Goal: Task Accomplishment & Management: Manage account settings

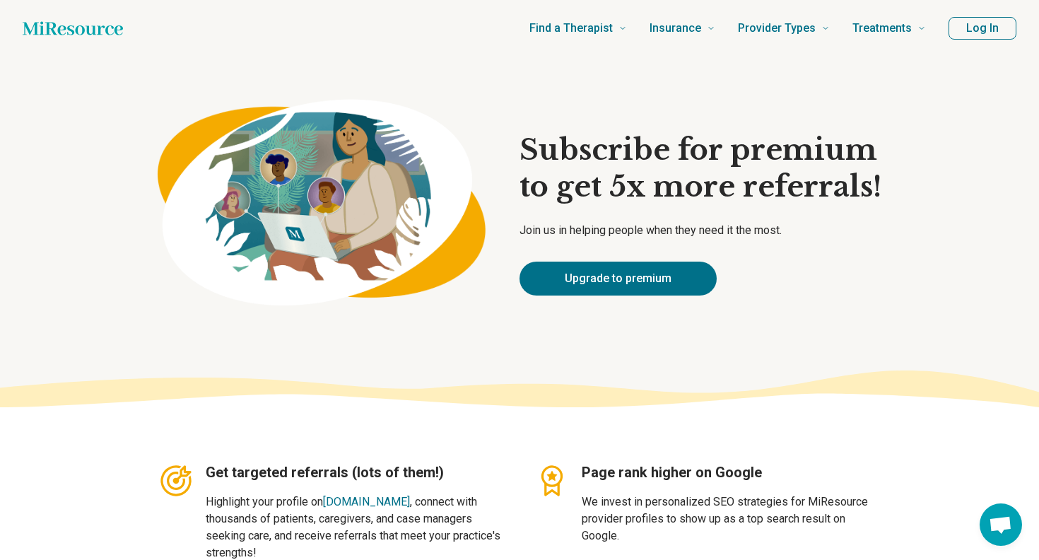
click at [989, 29] on button "Log In" at bounding box center [983, 28] width 68 height 23
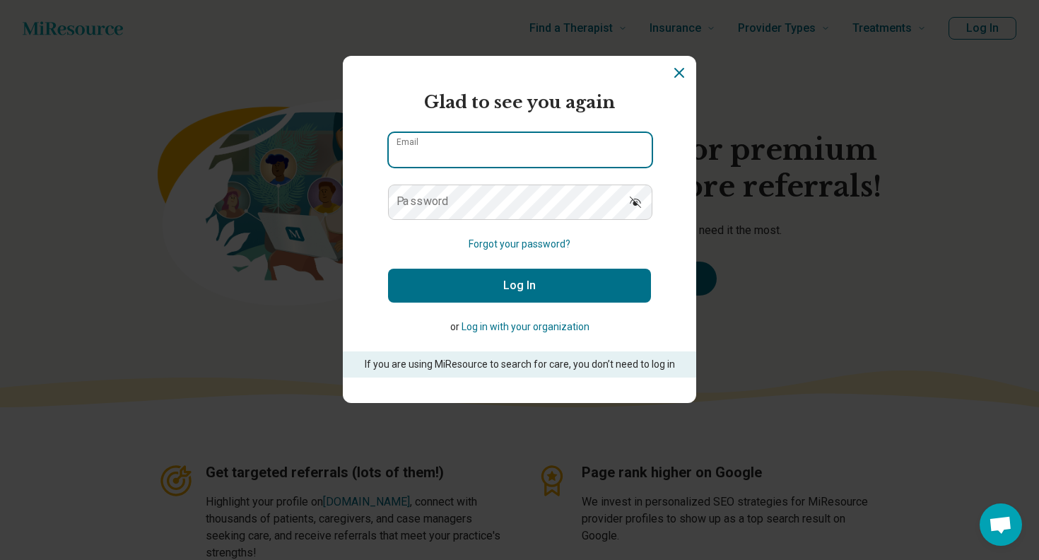
click at [566, 164] on input "Email" at bounding box center [520, 150] width 263 height 34
type input "**********"
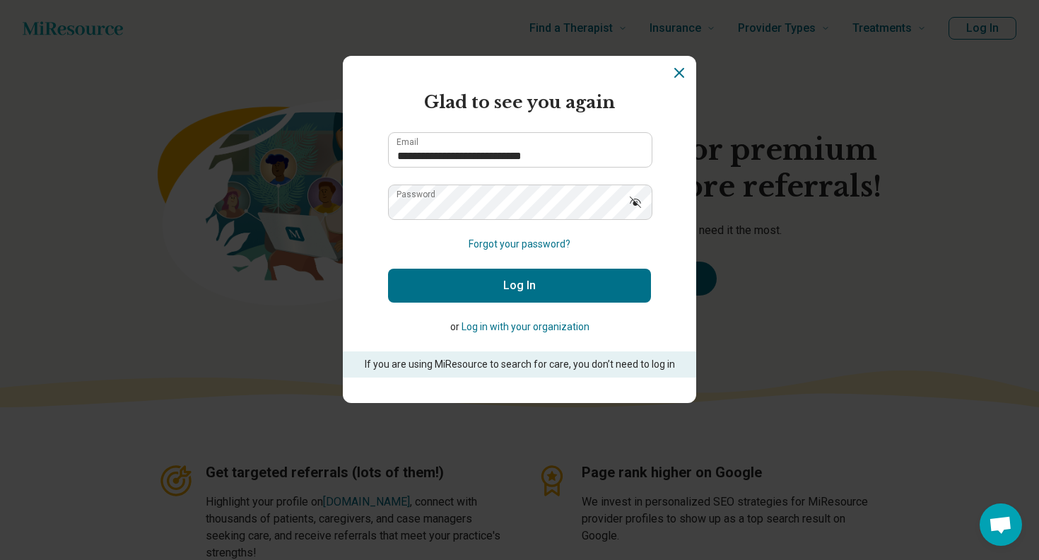
click at [523, 281] on button "Log In" at bounding box center [519, 286] width 263 height 34
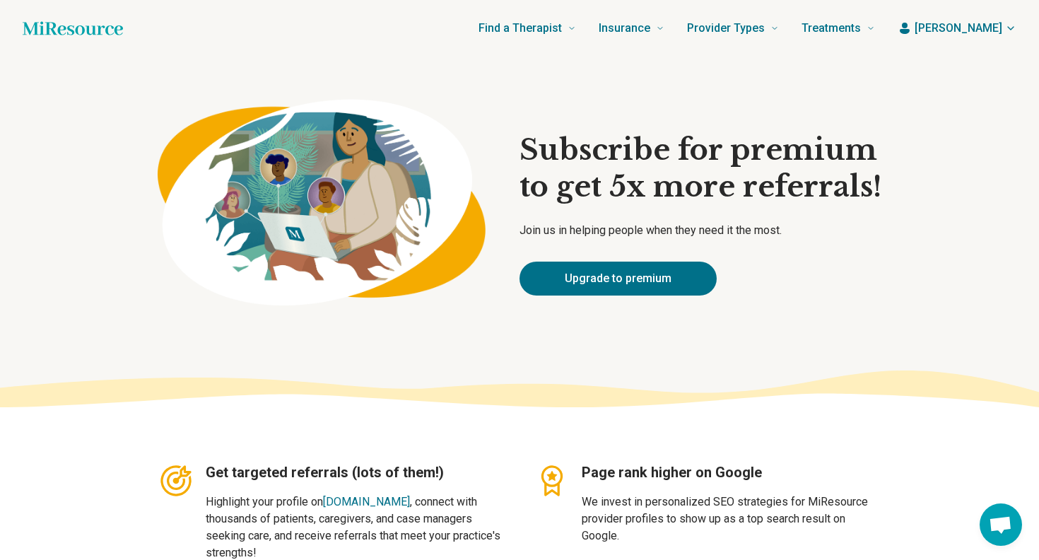
click at [989, 25] on span "[PERSON_NAME]" at bounding box center [959, 28] width 88 height 17
click at [990, 66] on link "My dashboard" at bounding box center [969, 70] width 97 height 37
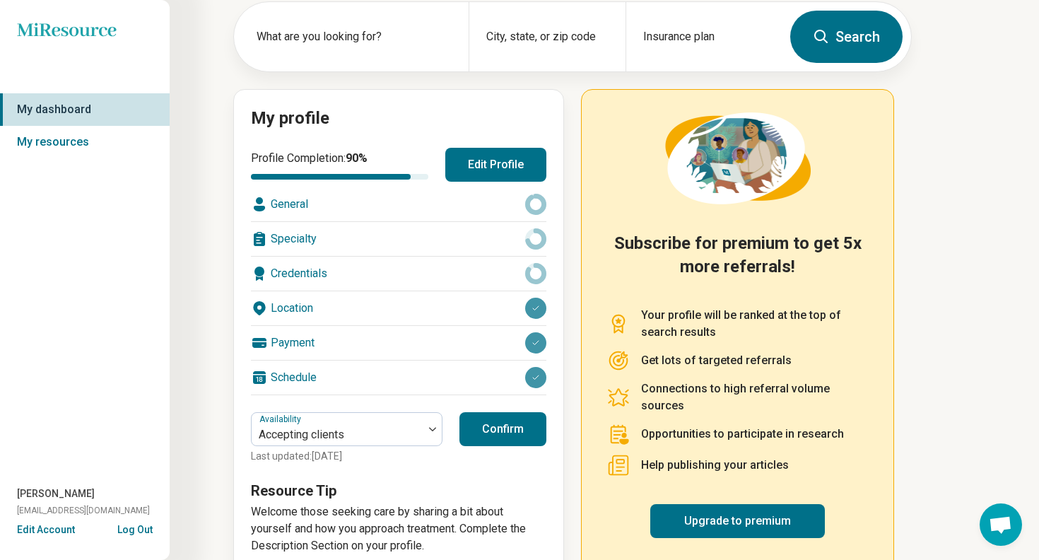
scroll to position [107, 0]
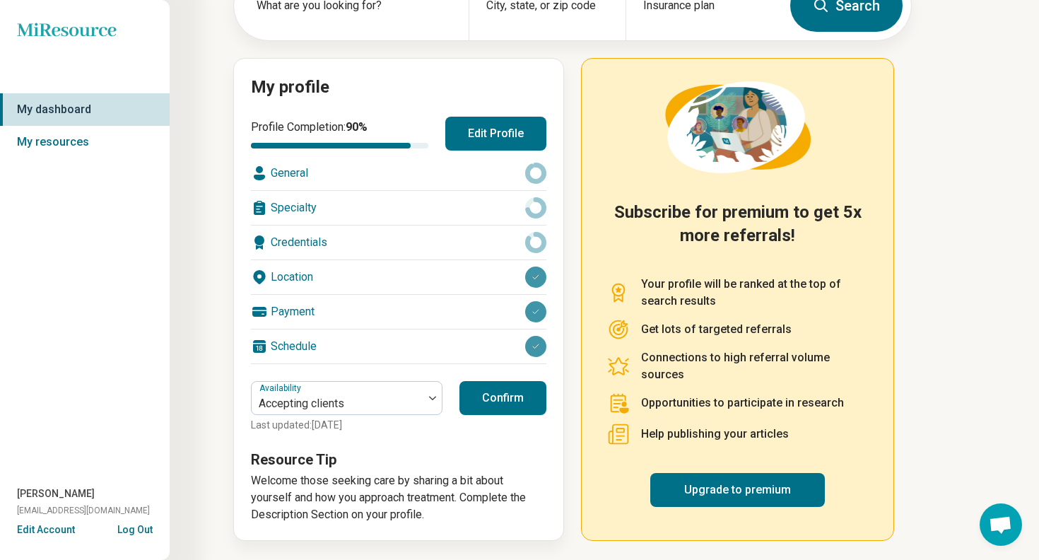
click at [479, 388] on button "Confirm" at bounding box center [502, 398] width 87 height 34
click at [108, 140] on link "My resources" at bounding box center [85, 142] width 170 height 33
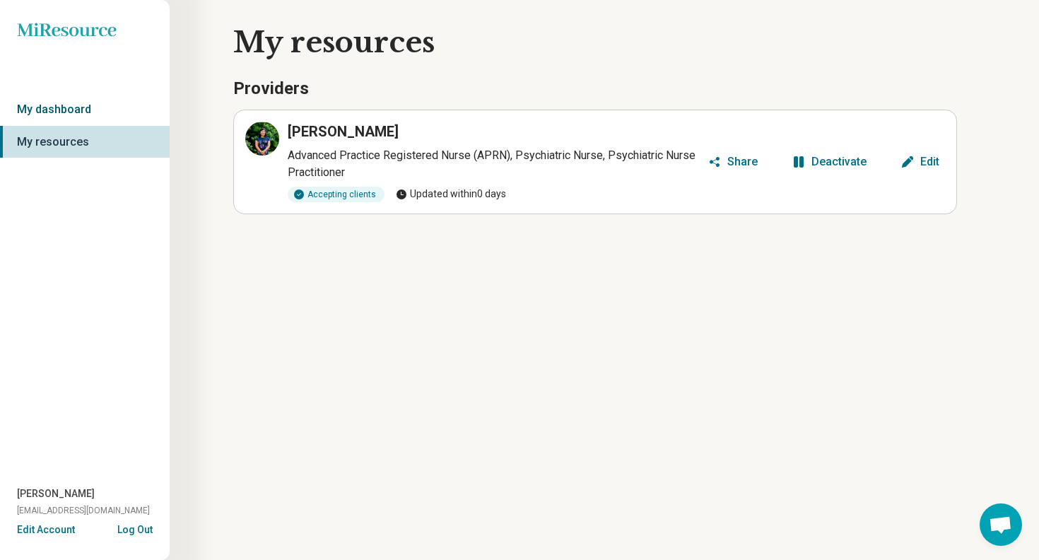
click at [85, 109] on link "My dashboard" at bounding box center [85, 109] width 170 height 33
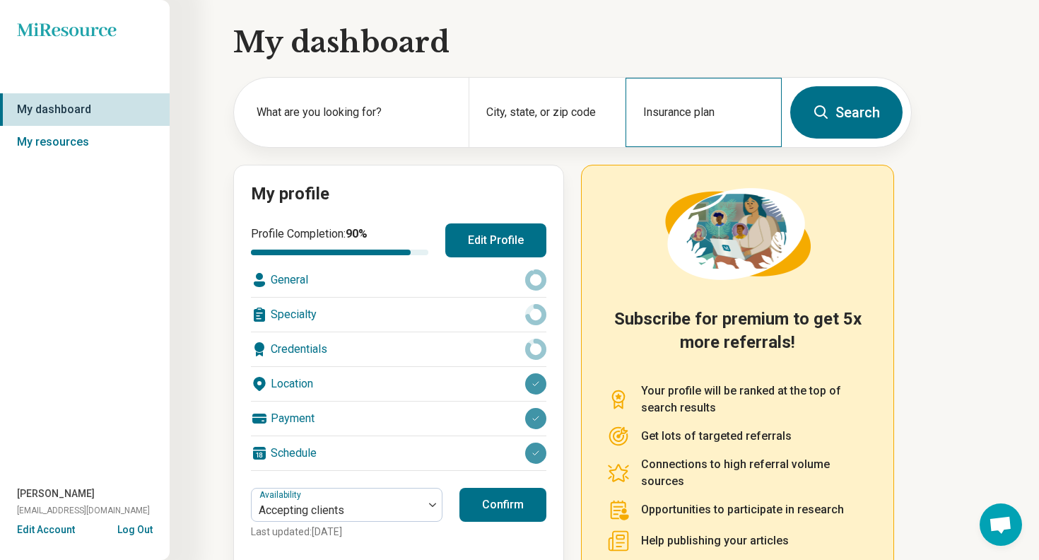
scroll to position [107, 0]
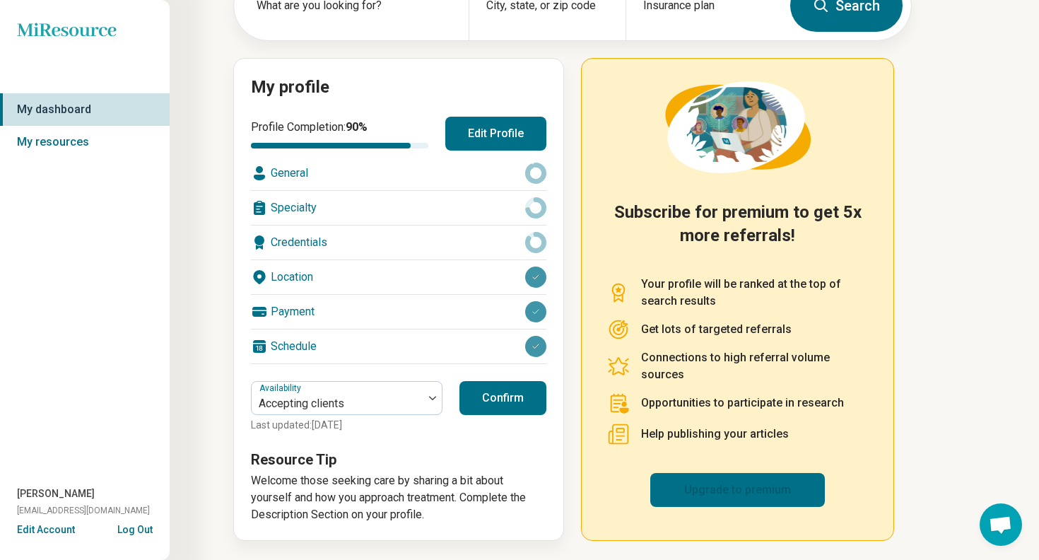
click at [775, 486] on link "Upgrade to premium" at bounding box center [737, 490] width 175 height 34
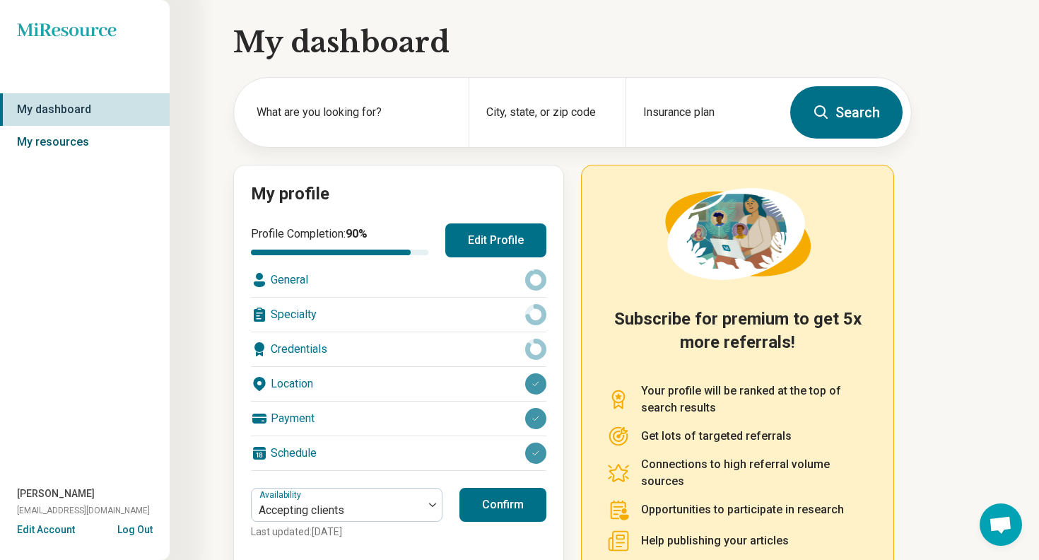
click at [117, 145] on link "My resources" at bounding box center [85, 142] width 170 height 33
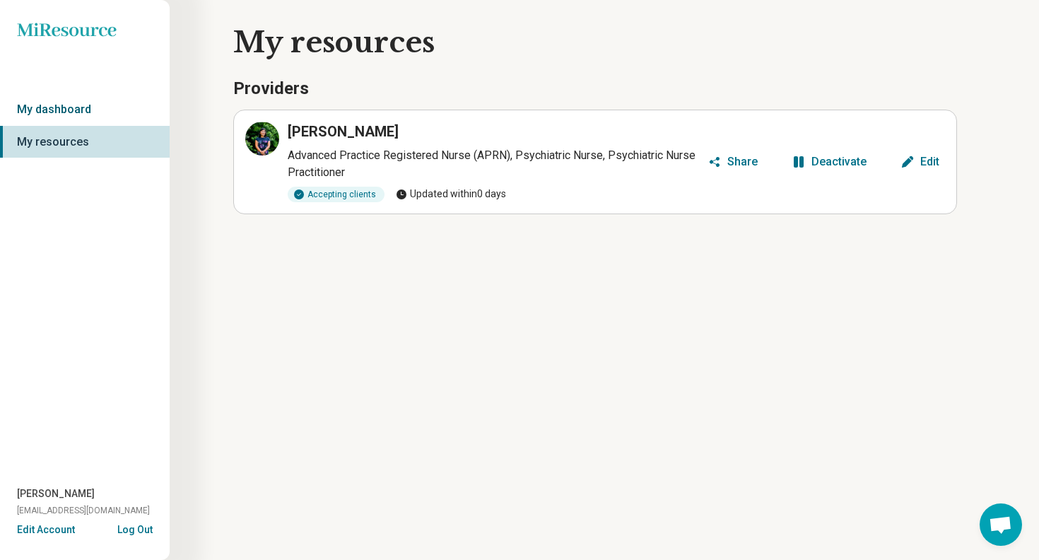
click at [73, 103] on link "My dashboard" at bounding box center [85, 109] width 170 height 33
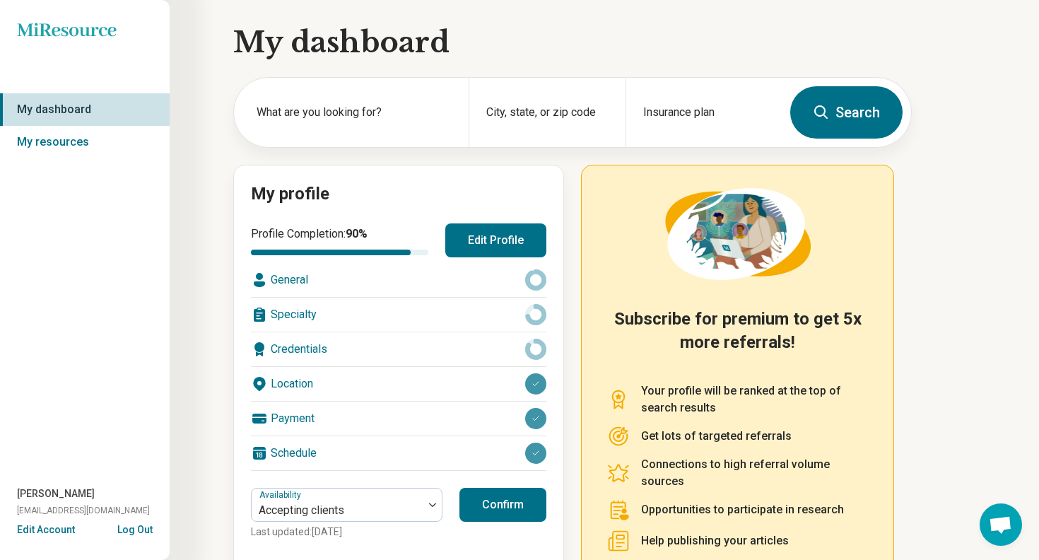
click at [73, 103] on link "My dashboard" at bounding box center [85, 109] width 170 height 33
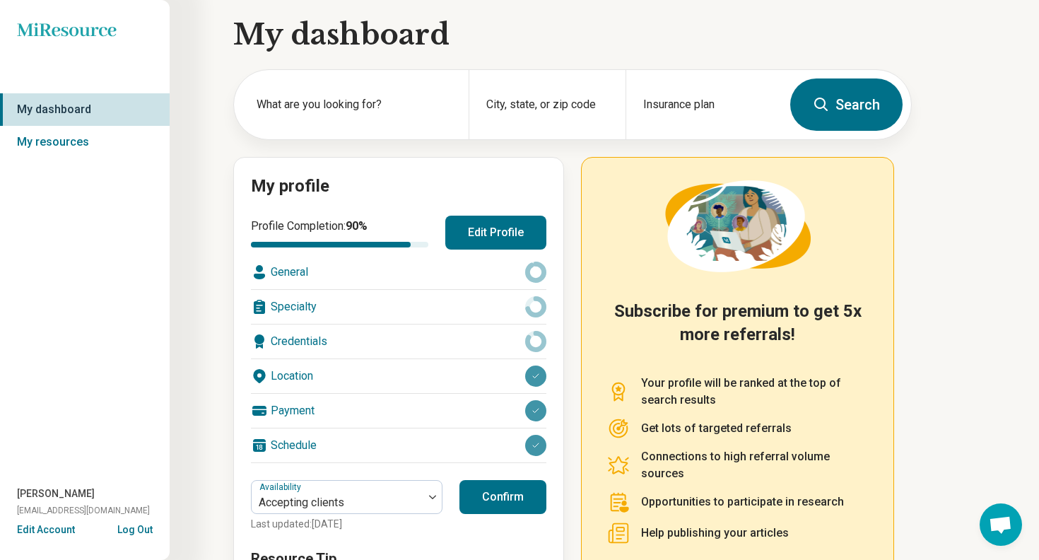
scroll to position [107, 0]
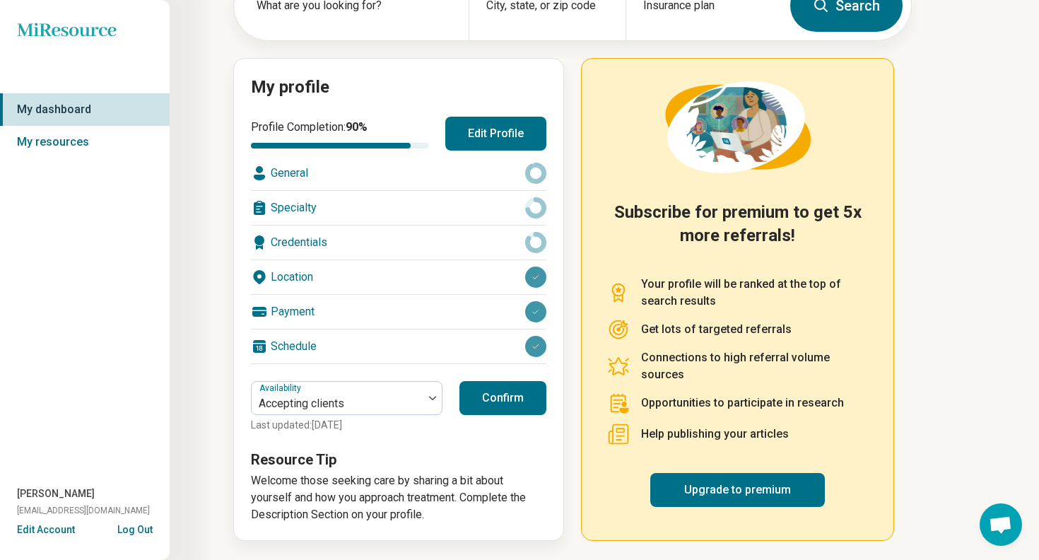
click at [497, 404] on button "Confirm" at bounding box center [502, 398] width 87 height 34
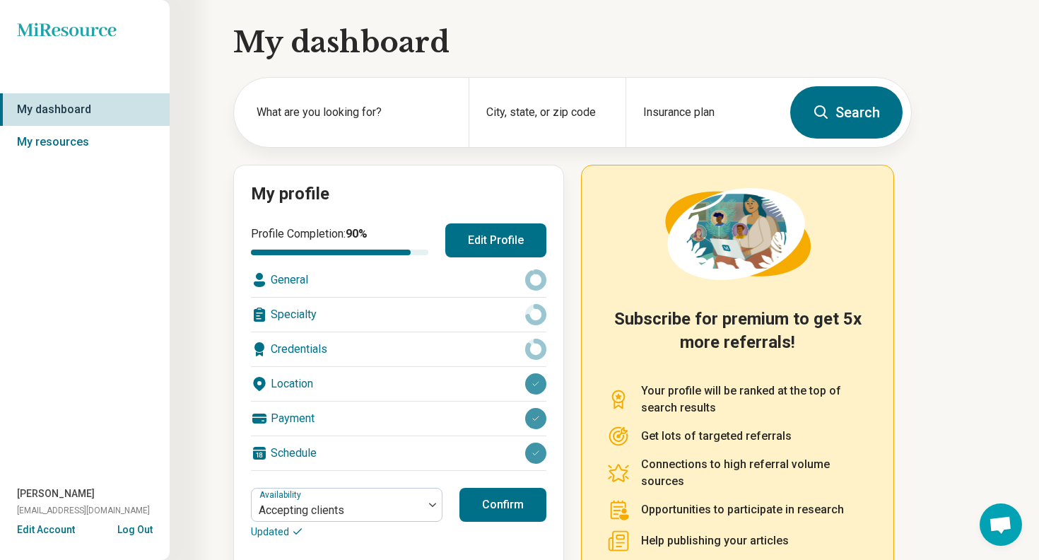
click at [297, 282] on div "General" at bounding box center [398, 280] width 295 height 34
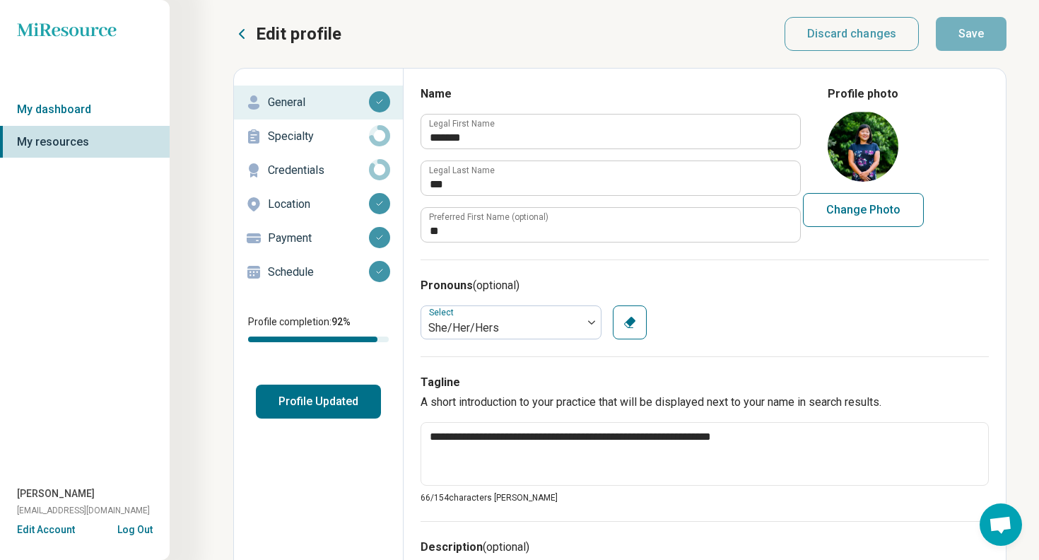
click at [357, 134] on p "Specialty" at bounding box center [318, 136] width 101 height 17
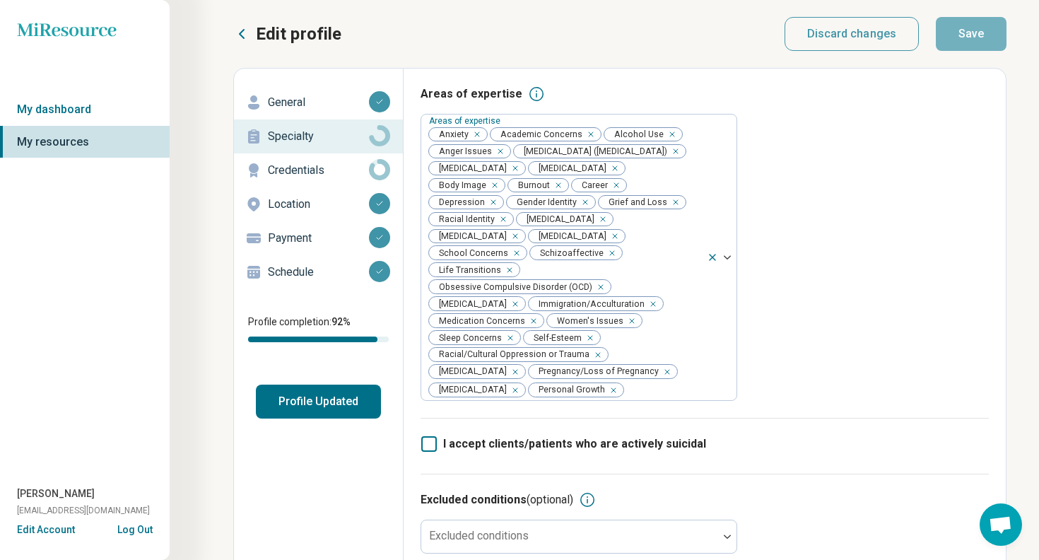
click at [312, 168] on p "Credentials" at bounding box center [318, 170] width 101 height 17
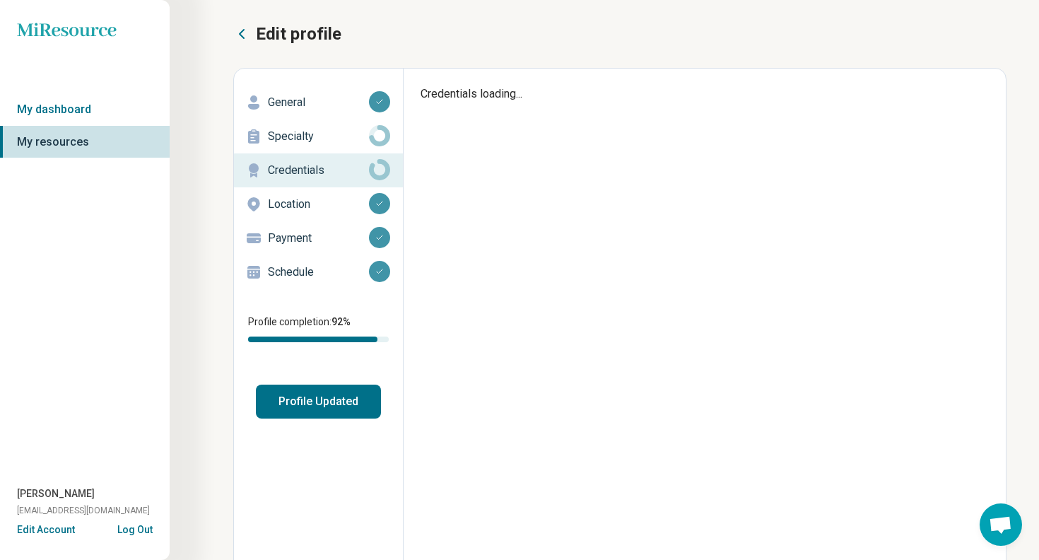
type textarea "*"
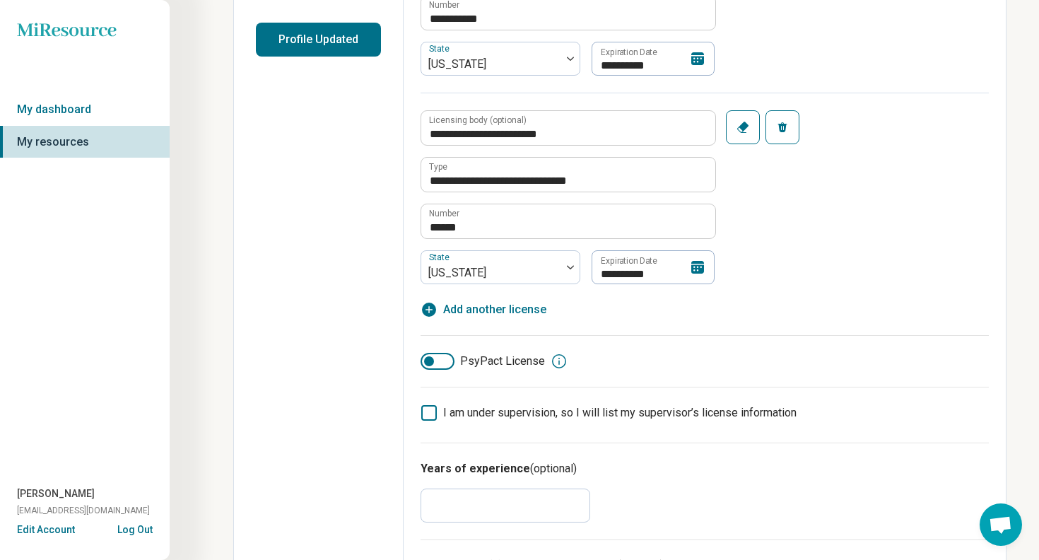
scroll to position [14, 0]
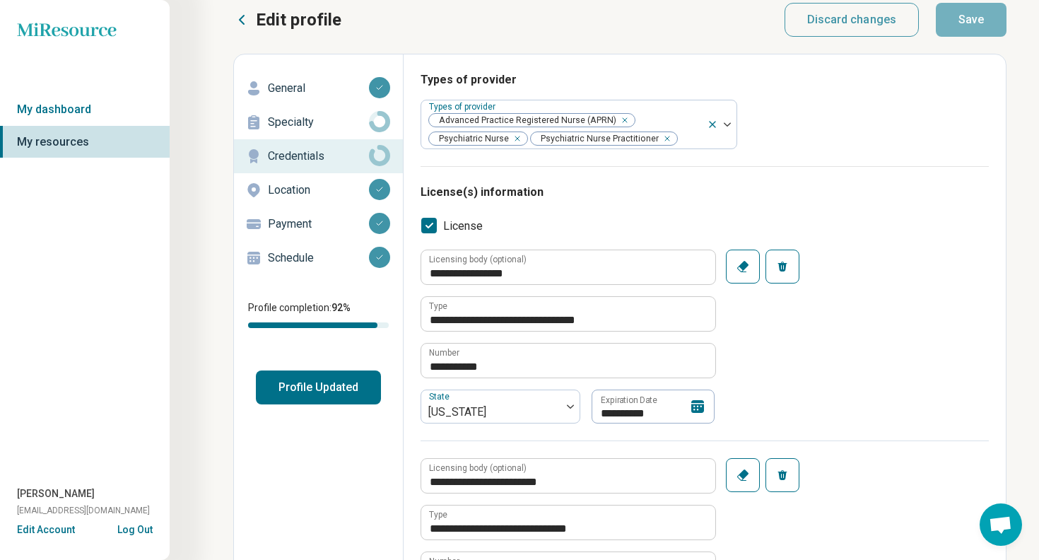
click at [349, 222] on p "Payment" at bounding box center [318, 224] width 101 height 17
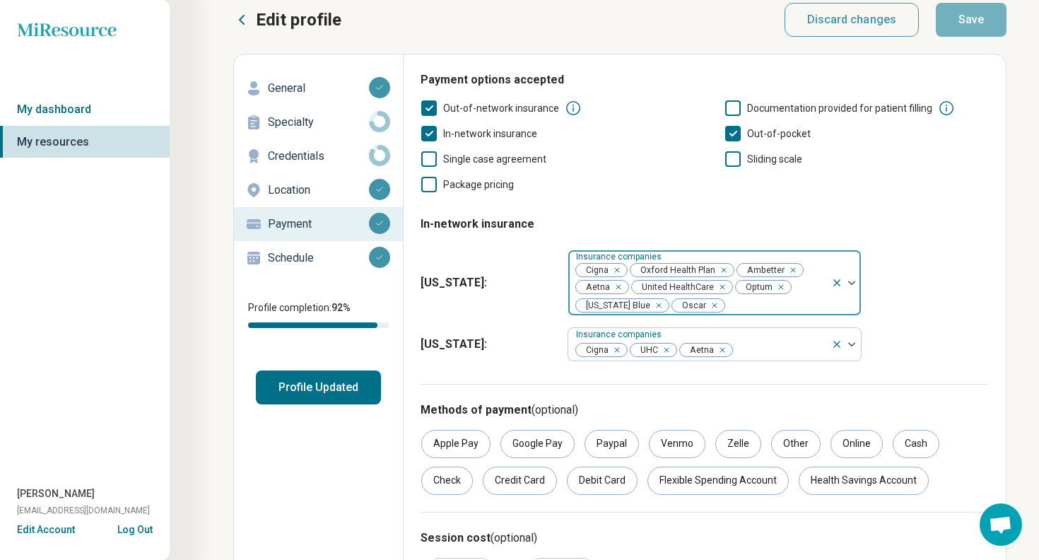
click at [759, 309] on div at bounding box center [776, 305] width 100 height 20
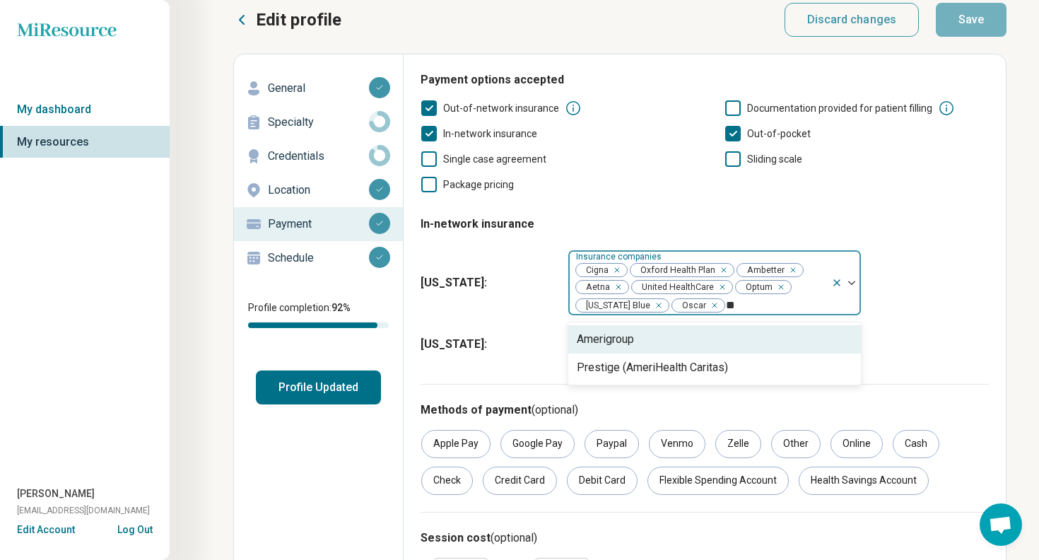
type input "*"
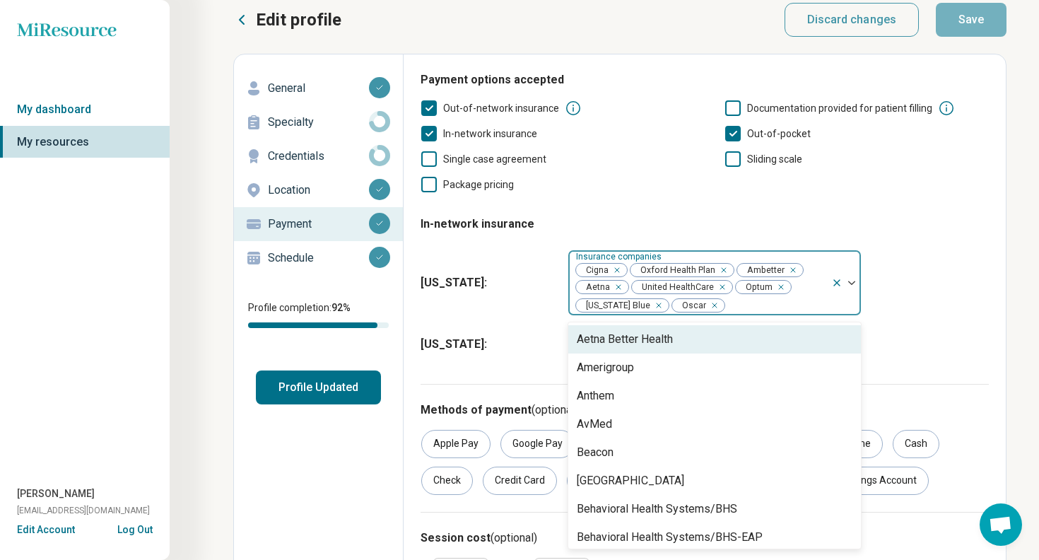
click at [797, 233] on fieldset "In-network insurance [US_STATE] : Aetna Better Health, 1 of 47. 47 results avai…" at bounding box center [705, 285] width 568 height 163
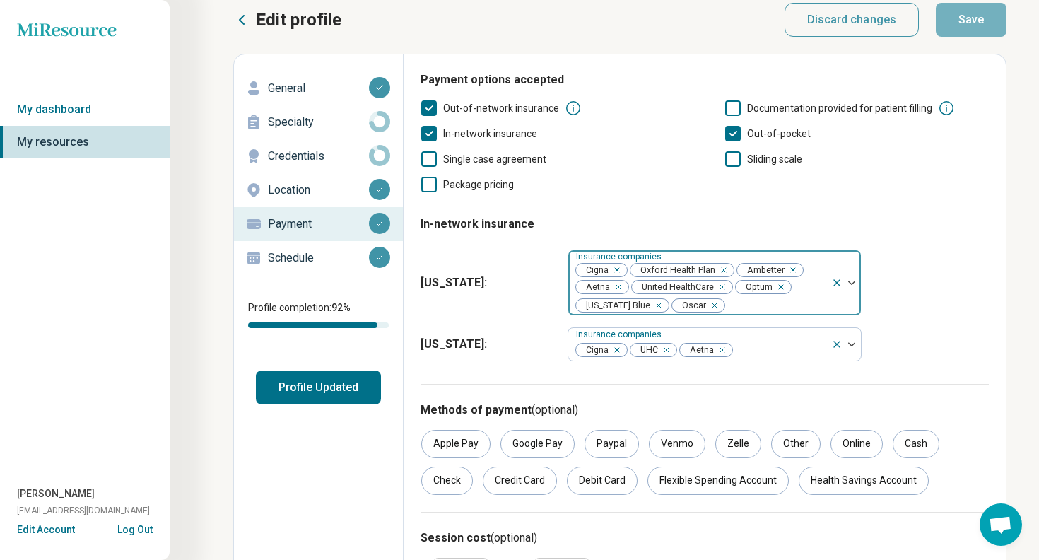
click at [780, 310] on div at bounding box center [776, 305] width 100 height 20
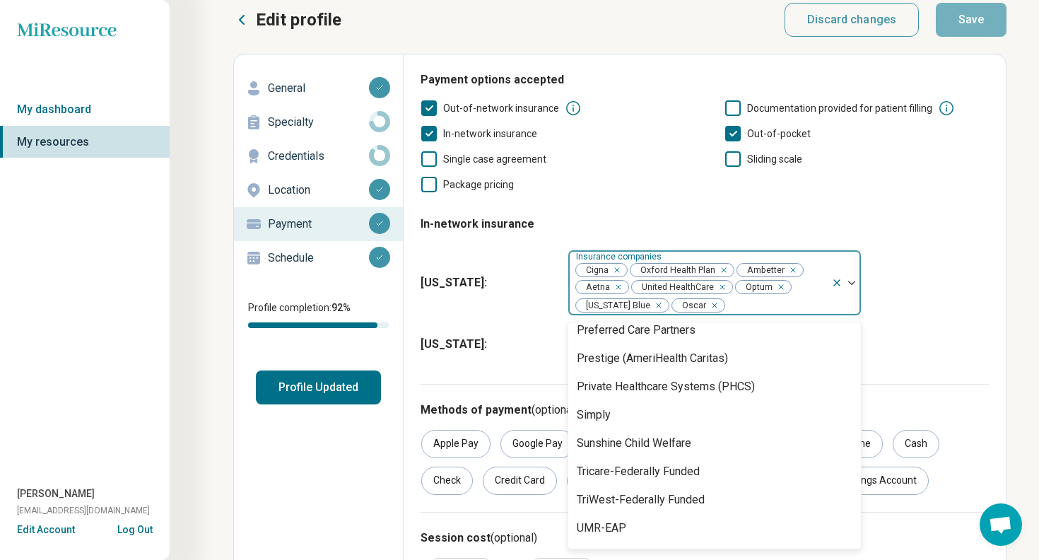
scroll to position [1108, 0]
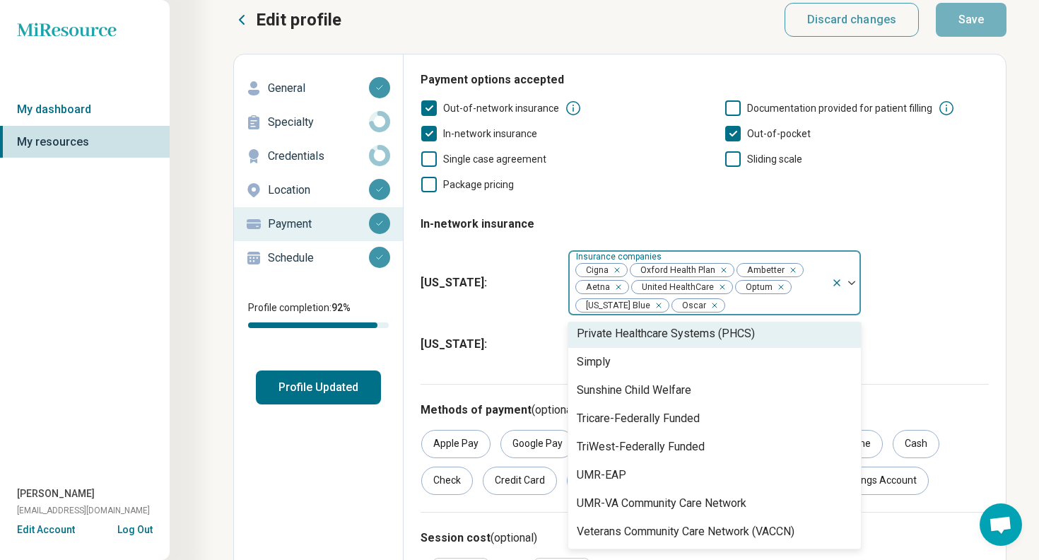
click at [927, 249] on div "[US_STATE] : Private Healthcare Systems (PHCS), 40 of 47. 47 results available.…" at bounding box center [705, 283] width 568 height 78
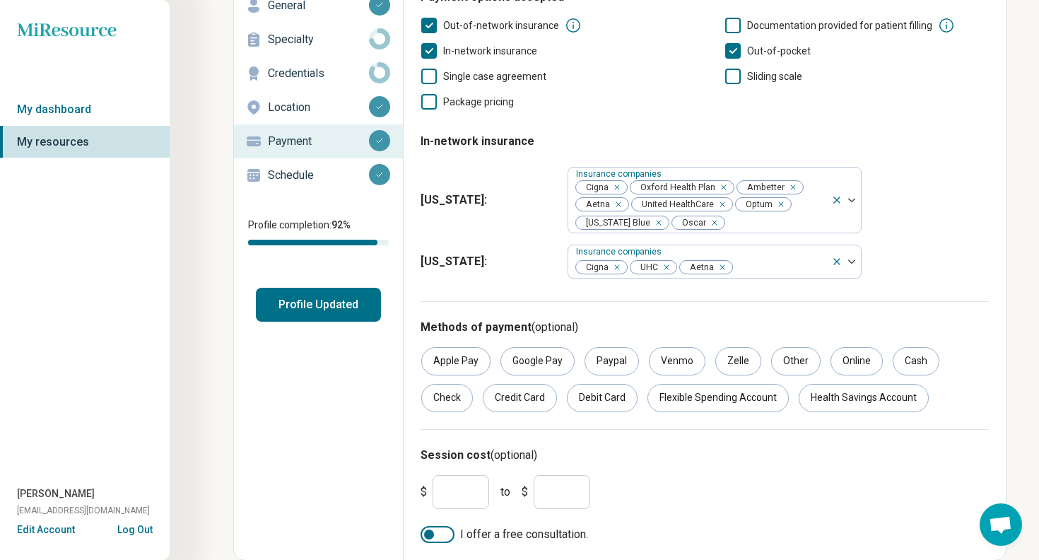
scroll to position [98, 0]
click at [327, 310] on button "Profile Updated" at bounding box center [318, 304] width 125 height 34
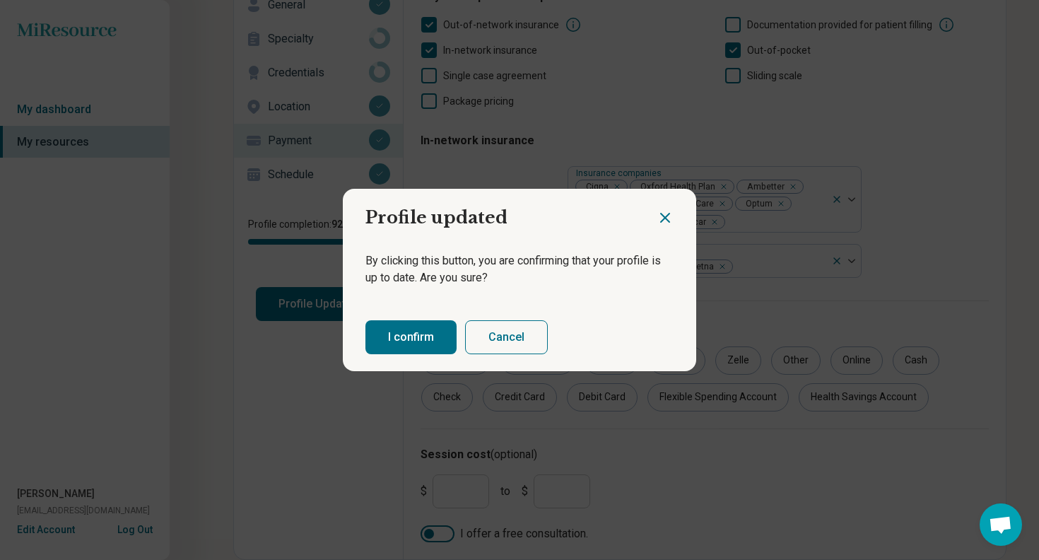
click at [423, 334] on button "I confirm" at bounding box center [410, 337] width 91 height 34
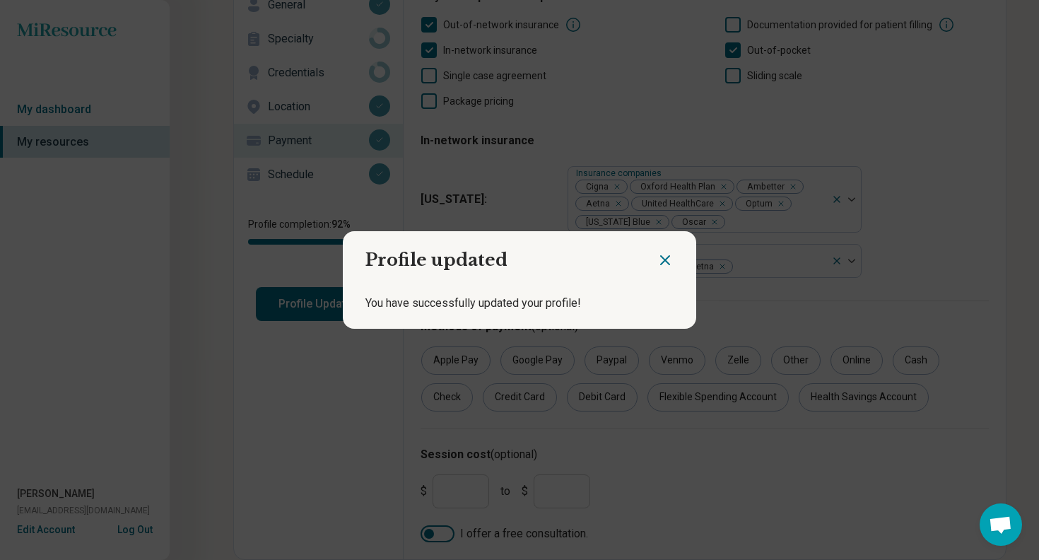
click at [657, 262] on icon "Close dialog" at bounding box center [665, 260] width 17 height 17
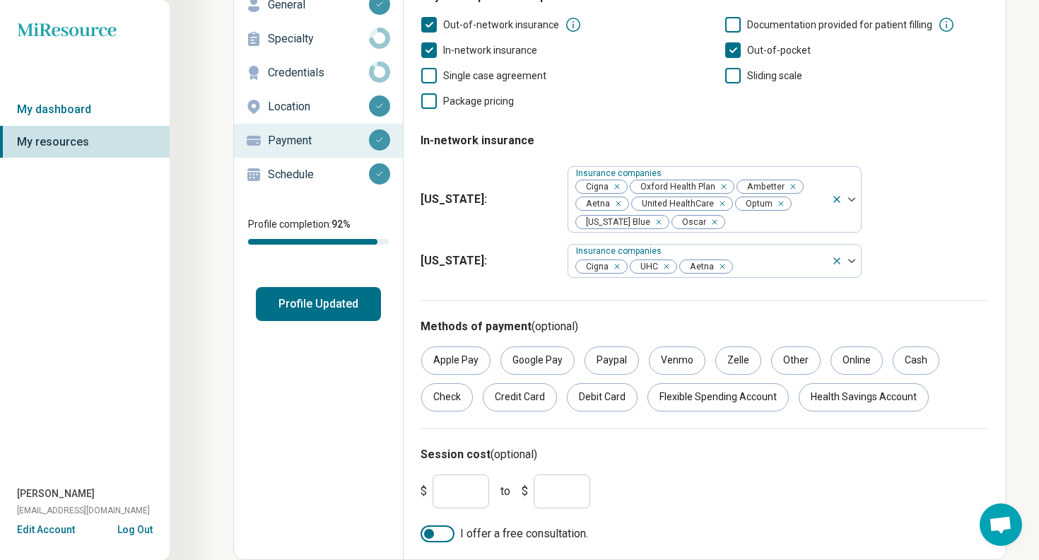
click at [322, 166] on p "Schedule" at bounding box center [318, 174] width 101 height 17
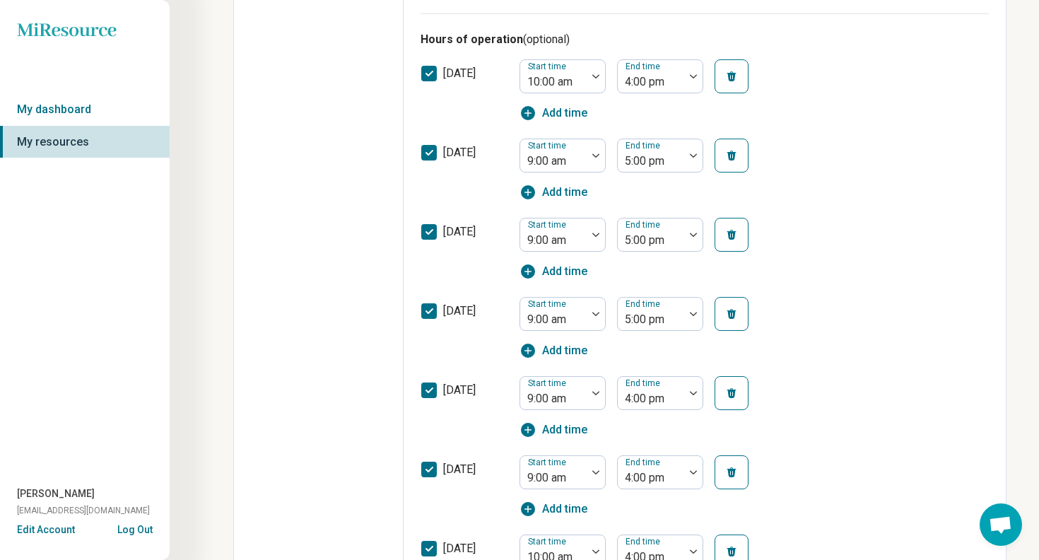
scroll to position [520, 0]
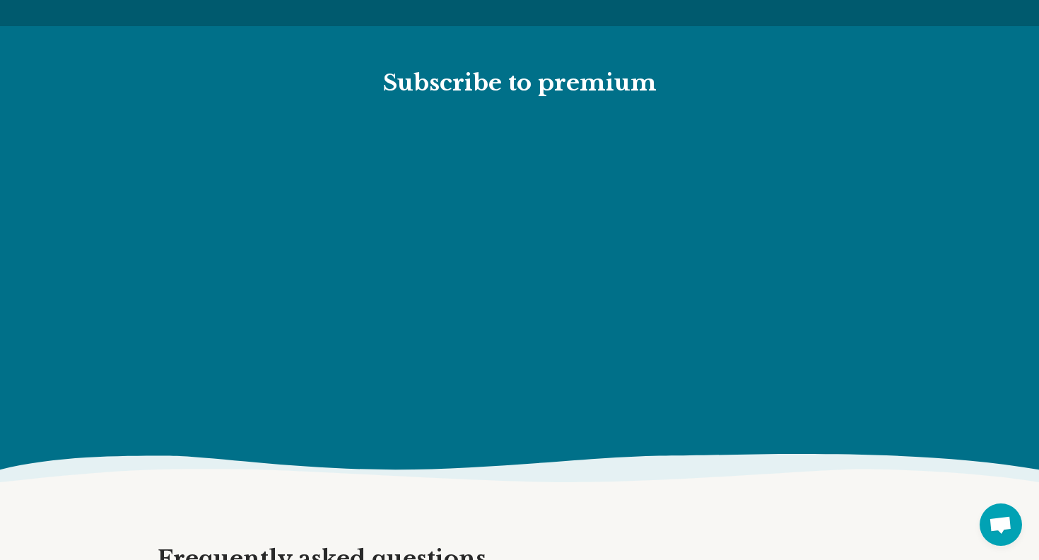
scroll to position [1543, 0]
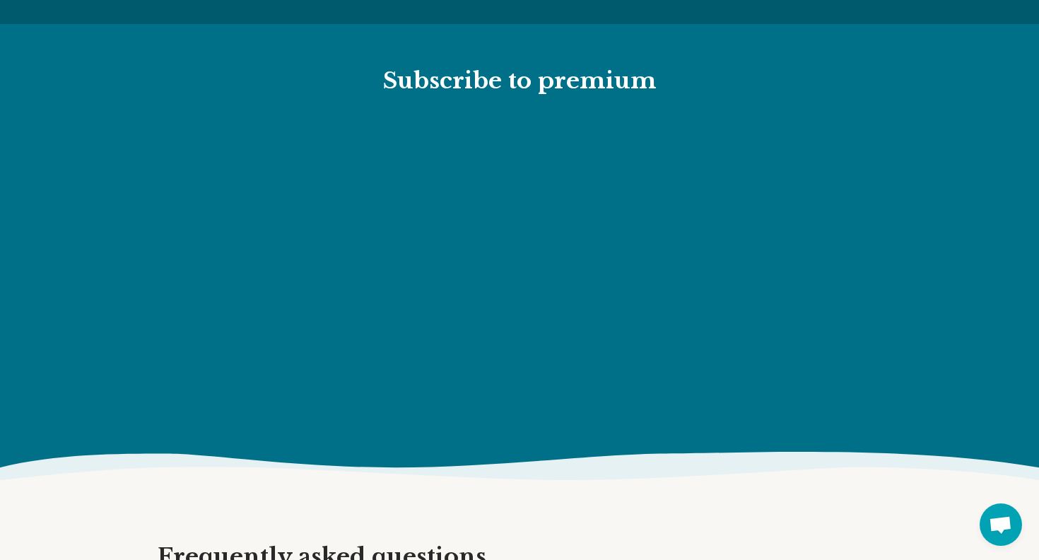
click at [921, 423] on section "Subscribe to premium" at bounding box center [519, 238] width 1039 height 428
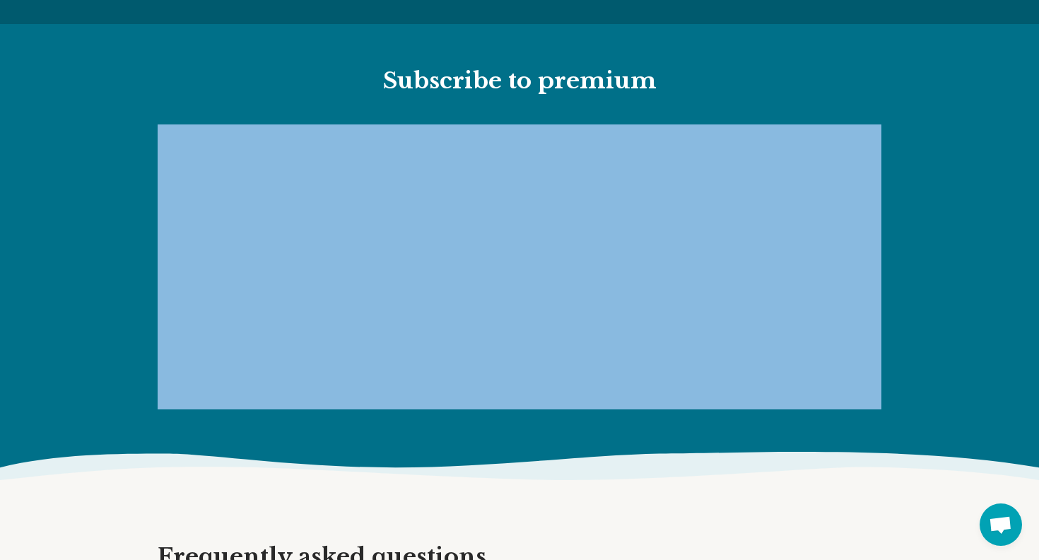
click at [954, 499] on div at bounding box center [519, 499] width 1039 height 1
